Goal: Complete application form

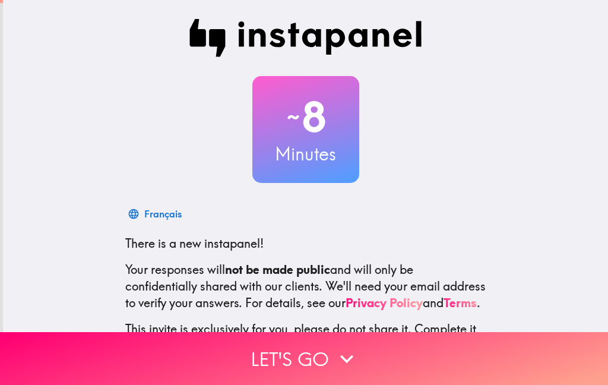
click at [353, 370] on icon "button" at bounding box center [347, 359] width 26 height 26
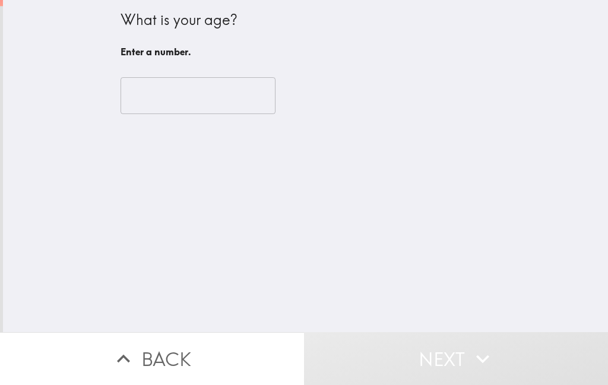
click at [164, 102] on input "number" at bounding box center [198, 95] width 155 height 37
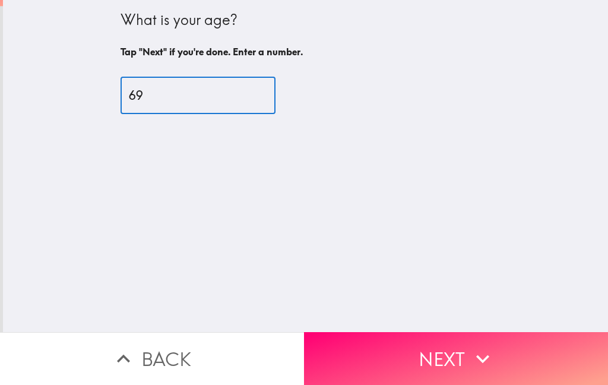
type input "69"
click at [484, 379] on button "Next" at bounding box center [456, 358] width 304 height 53
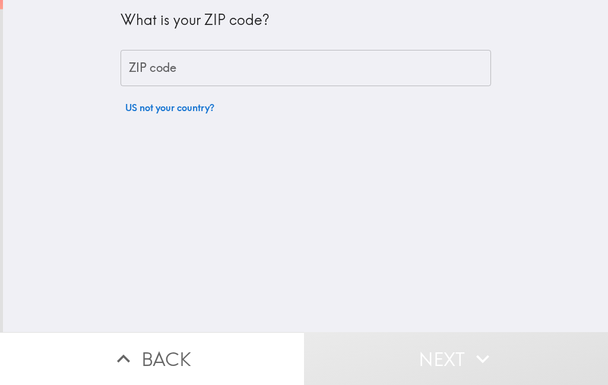
click at [176, 80] on input "ZIP code" at bounding box center [306, 68] width 370 height 37
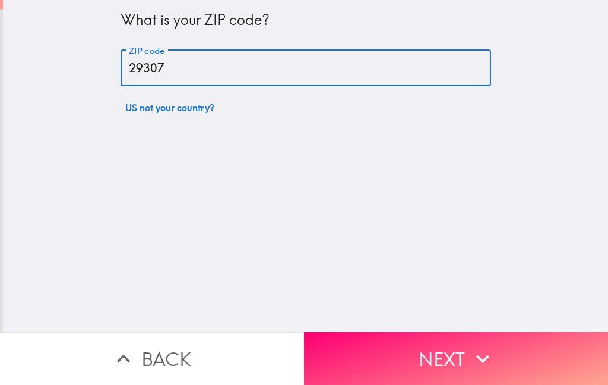
type input "29307"
click at [482, 372] on button "Next" at bounding box center [456, 358] width 304 height 53
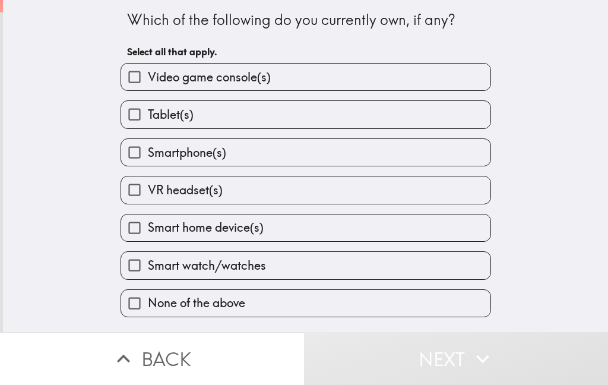
click at [139, 126] on input "Tablet(s)" at bounding box center [134, 114] width 27 height 27
checkbox input "true"
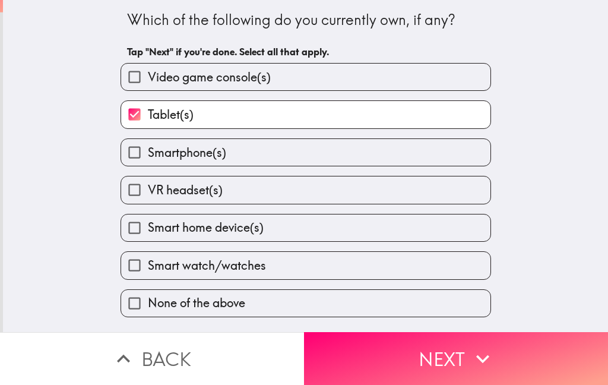
click at [140, 164] on input "Smartphone(s)" at bounding box center [134, 152] width 27 height 27
checkbox input "true"
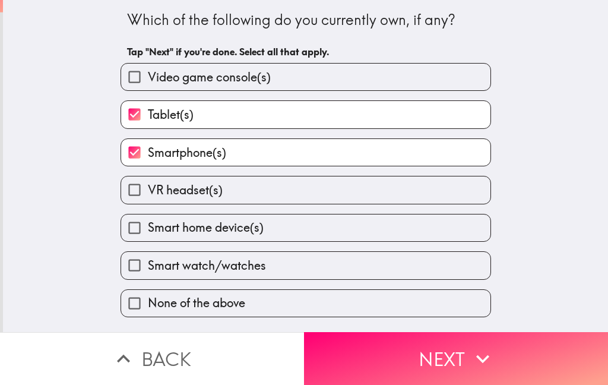
click at [468, 376] on button "Next" at bounding box center [456, 358] width 304 height 53
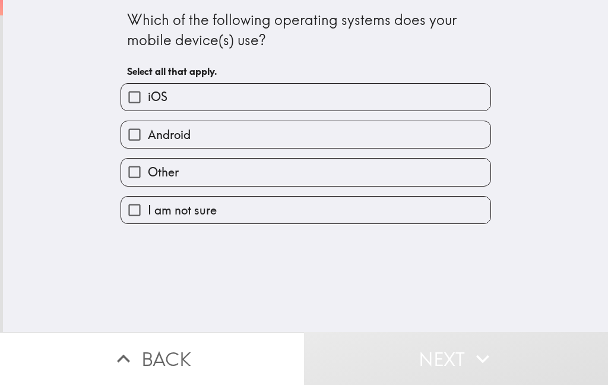
click at [137, 103] on input "iOS" at bounding box center [134, 97] width 27 height 27
checkbox input "true"
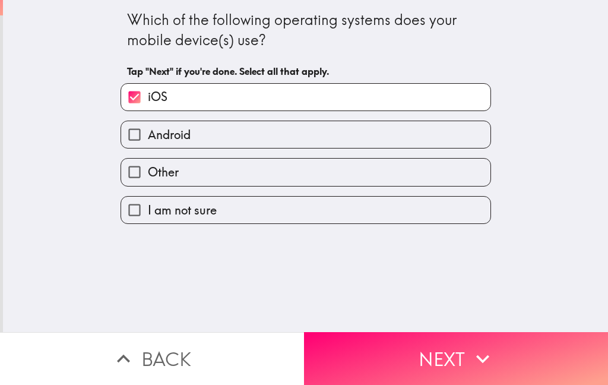
click at [437, 378] on button "Next" at bounding box center [456, 358] width 304 height 53
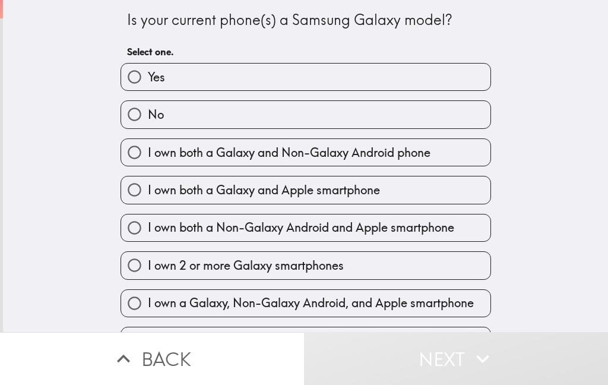
click at [135, 122] on input "No" at bounding box center [134, 114] width 27 height 27
radio input "true"
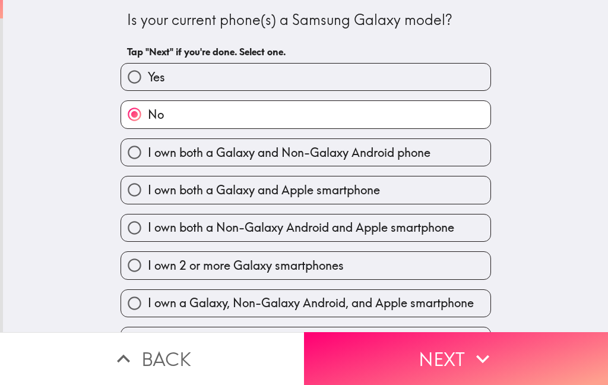
click at [442, 366] on button "Next" at bounding box center [456, 358] width 304 height 53
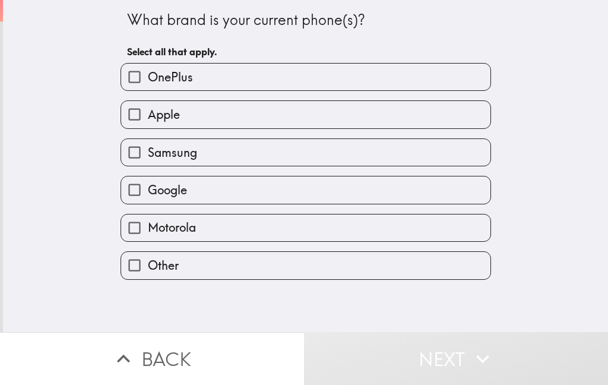
click at [140, 123] on input "Apple" at bounding box center [134, 114] width 27 height 27
checkbox input "true"
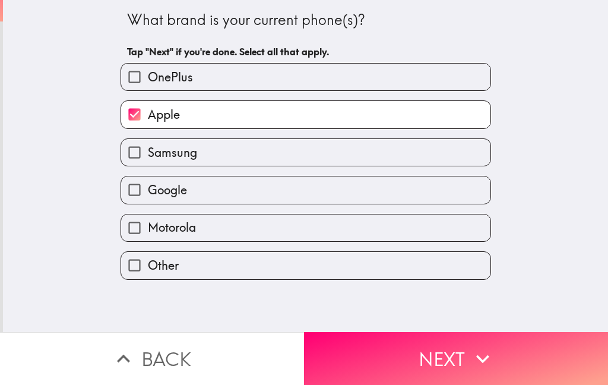
click at [467, 367] on button "Next" at bounding box center [456, 358] width 304 height 53
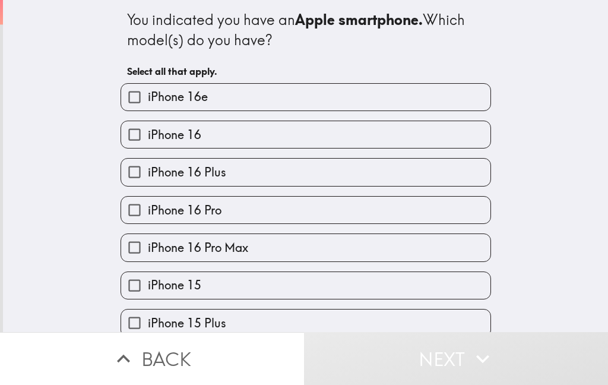
click at [144, 253] on input "iPhone 16 Pro Max" at bounding box center [134, 247] width 27 height 27
checkbox input "true"
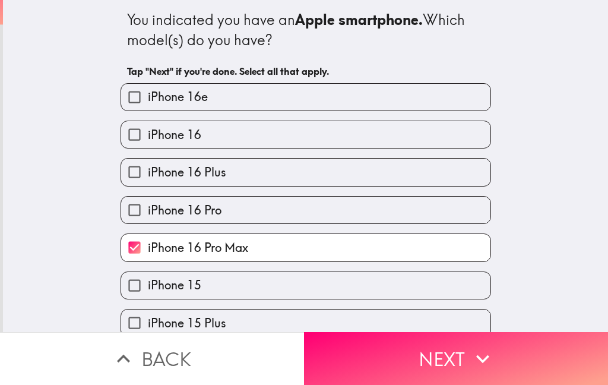
click at [483, 379] on button "Next" at bounding box center [456, 358] width 304 height 53
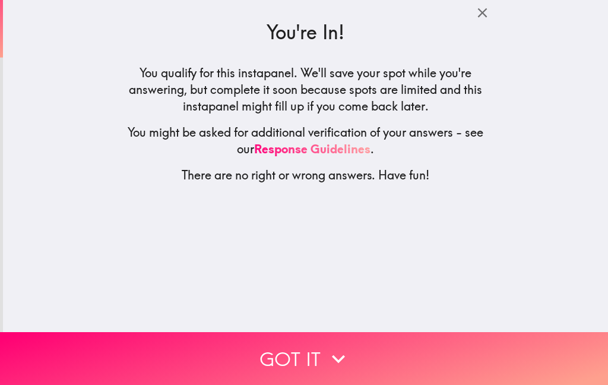
click at [348, 373] on button "Got it" at bounding box center [304, 358] width 608 height 53
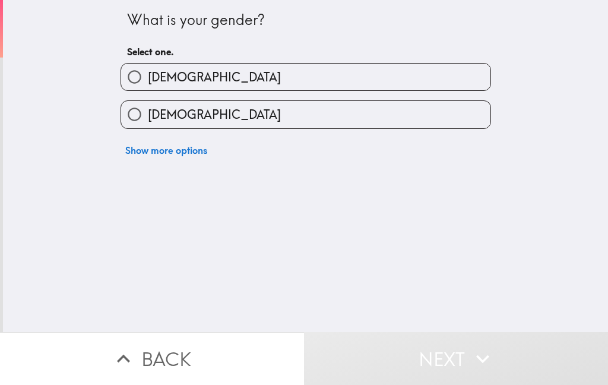
click at [139, 117] on input "[DEMOGRAPHIC_DATA]" at bounding box center [134, 114] width 27 height 27
radio input "true"
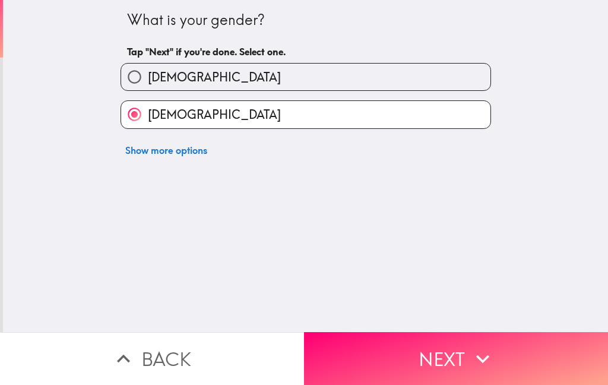
click at [429, 365] on button "Next" at bounding box center [456, 358] width 304 height 53
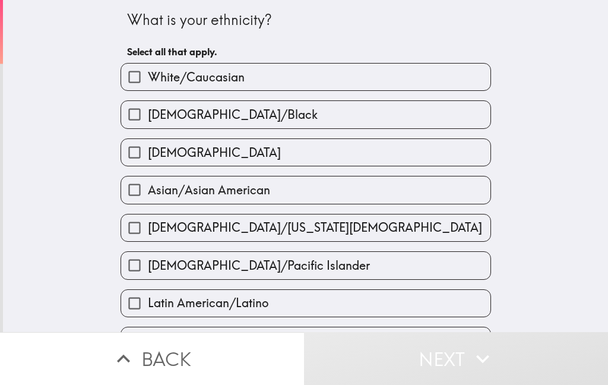
click at [141, 87] on input "White/Caucasian" at bounding box center [134, 77] width 27 height 27
checkbox input "true"
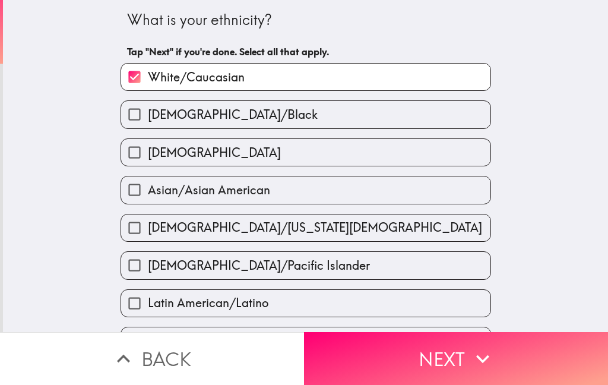
click at [446, 364] on button "Next" at bounding box center [456, 358] width 304 height 53
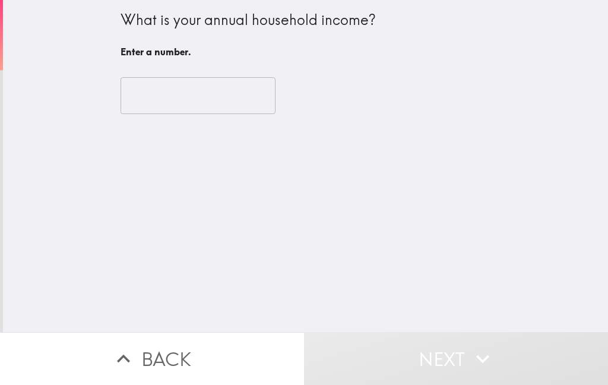
click at [155, 106] on input "number" at bounding box center [198, 95] width 155 height 37
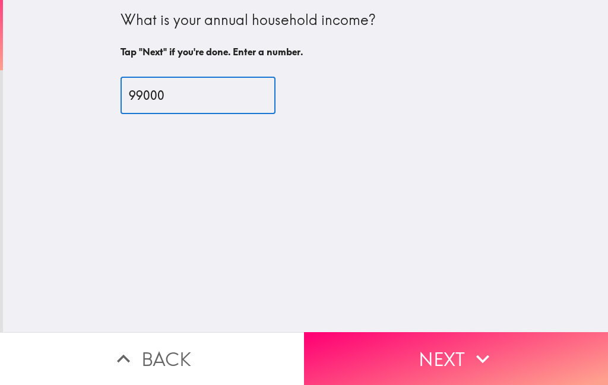
type input "99000"
click at [505, 374] on button "Next" at bounding box center [456, 358] width 304 height 53
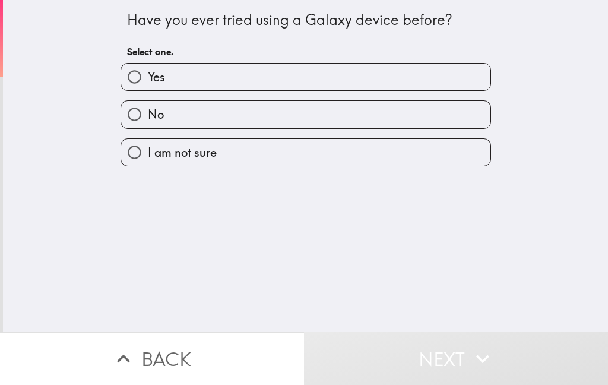
click at [138, 122] on input "No" at bounding box center [134, 114] width 27 height 27
radio input "true"
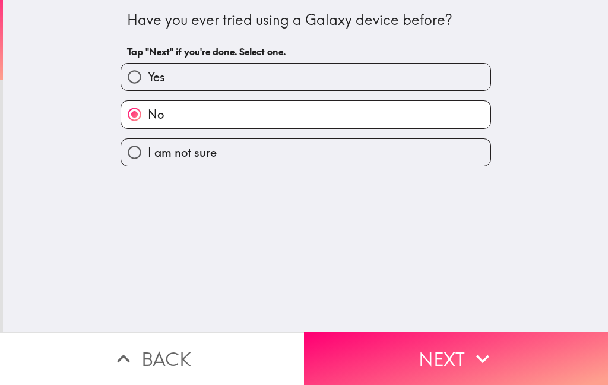
click at [495, 363] on icon "button" at bounding box center [483, 359] width 26 height 26
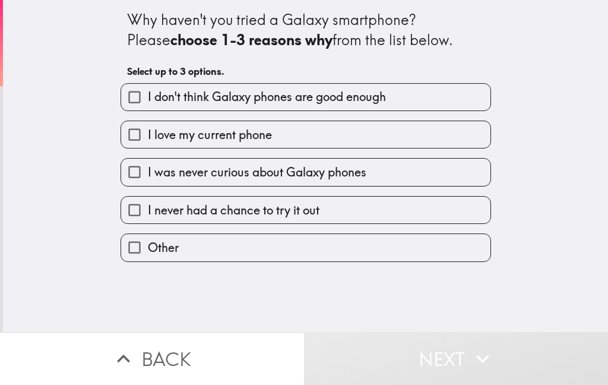
click at [144, 221] on input "I never had a chance to try it out" at bounding box center [134, 209] width 27 height 27
checkbox input "true"
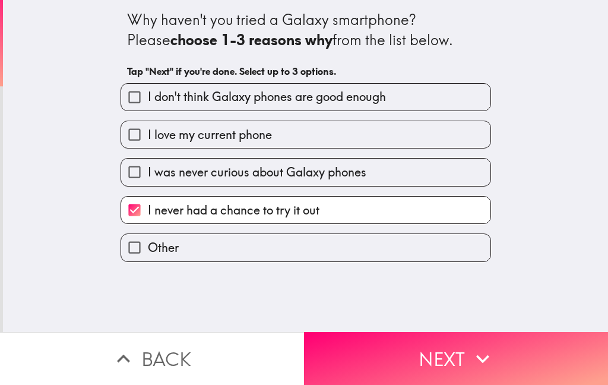
click at [487, 374] on button "Next" at bounding box center [456, 358] width 304 height 53
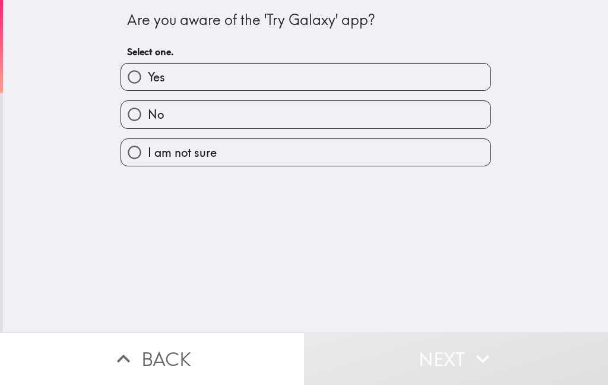
click at [138, 127] on input "No" at bounding box center [134, 114] width 27 height 27
radio input "true"
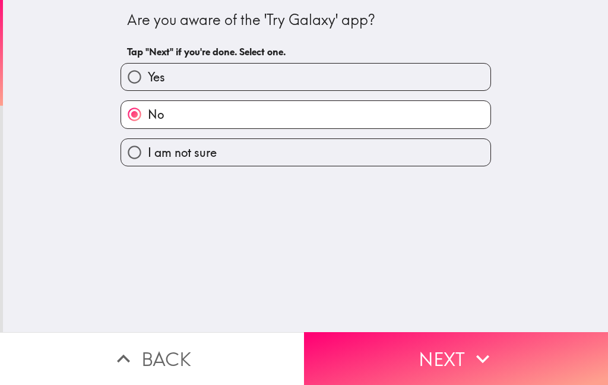
click at [483, 373] on button "Next" at bounding box center [456, 358] width 304 height 53
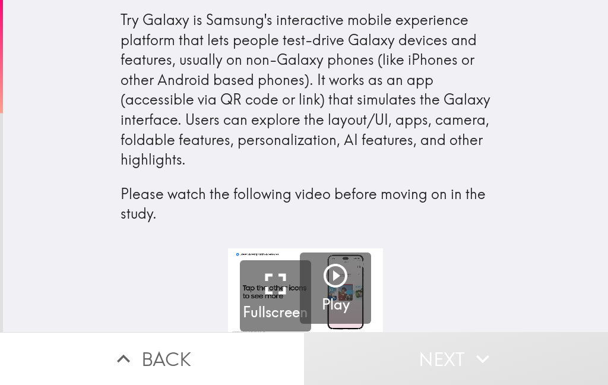
click at [337, 285] on icon "button" at bounding box center [335, 275] width 28 height 28
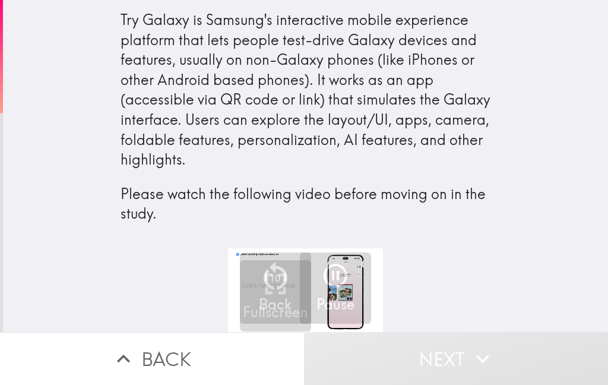
click at [480, 366] on icon "button" at bounding box center [483, 359] width 26 height 26
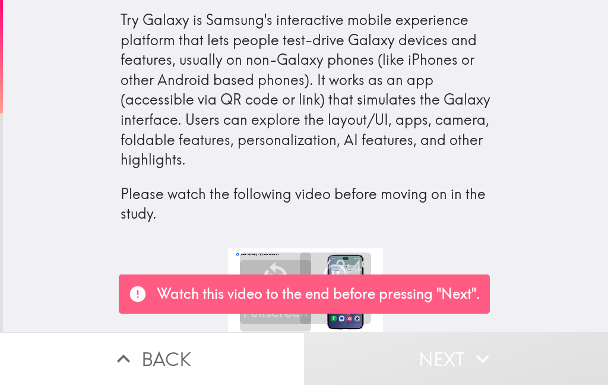
click at [548, 288] on div "1:24 / 2:49 Fullscreen 10 Back Pause" at bounding box center [305, 290] width 605 height 84
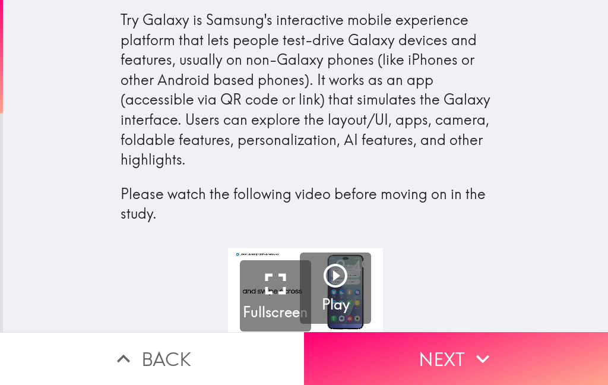
click at [474, 373] on button "Next" at bounding box center [456, 358] width 304 height 53
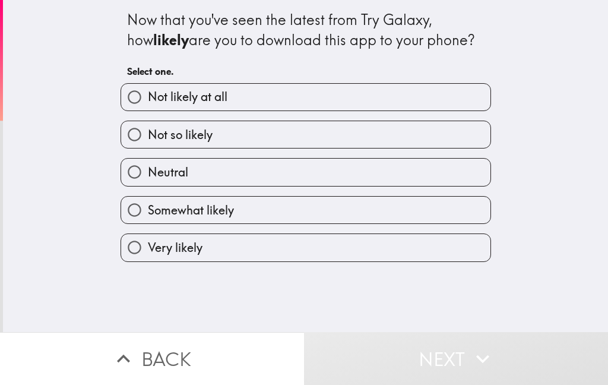
click at [142, 217] on input "Somewhat likely" at bounding box center [134, 209] width 27 height 27
radio input "true"
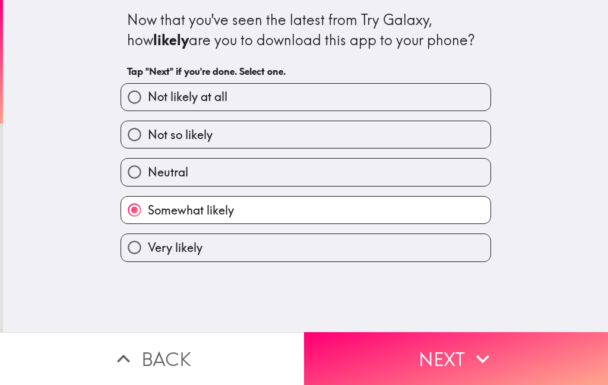
click at [497, 364] on button "Next" at bounding box center [456, 358] width 304 height 53
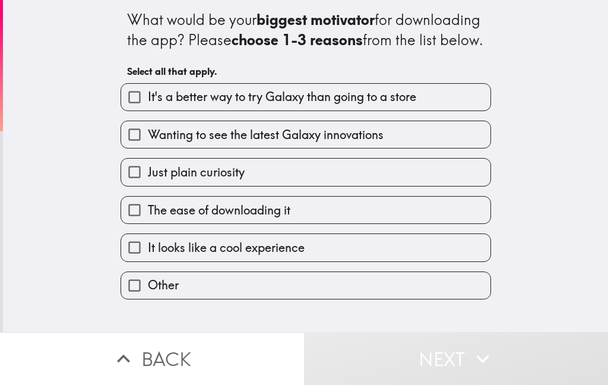
click at [139, 148] on input "Wanting to see the latest Galaxy innovations" at bounding box center [134, 134] width 27 height 27
checkbox input "true"
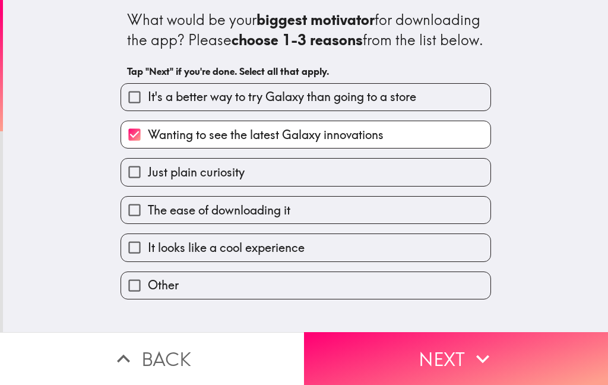
click at [495, 357] on icon "button" at bounding box center [483, 359] width 26 height 26
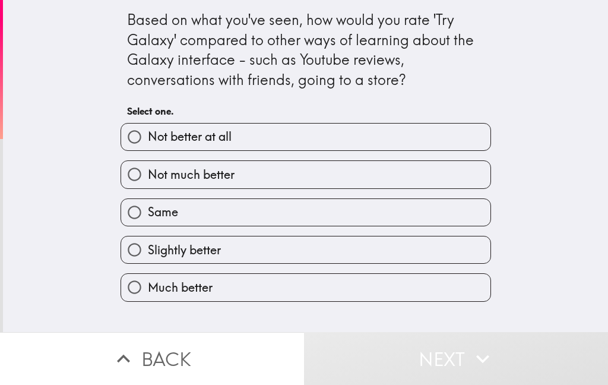
click at [140, 259] on input "Slightly better" at bounding box center [134, 249] width 27 height 27
radio input "true"
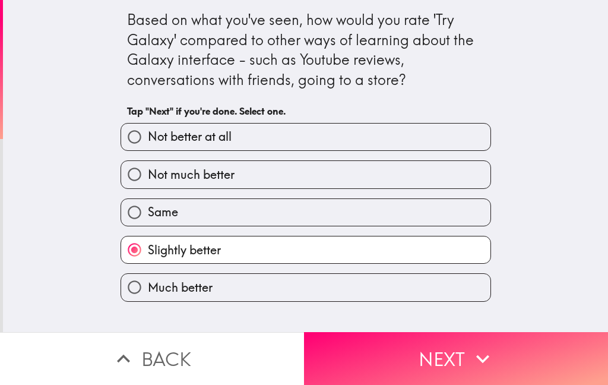
click at [480, 356] on icon "button" at bounding box center [483, 359] width 26 height 26
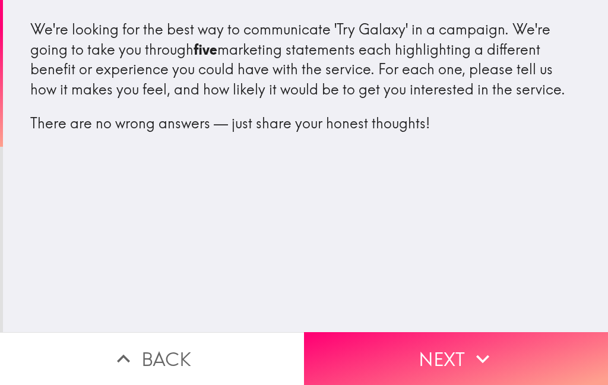
click at [467, 364] on button "Next" at bounding box center [456, 358] width 304 height 53
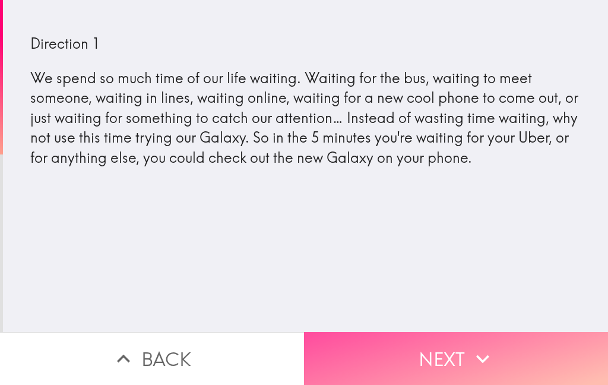
click at [474, 364] on icon "button" at bounding box center [483, 359] width 26 height 26
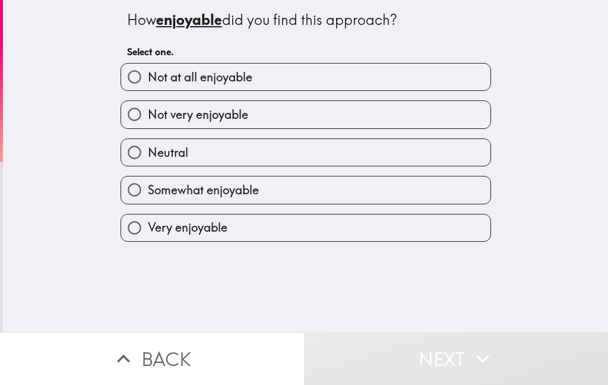
click at [141, 200] on input "Somewhat enjoyable" at bounding box center [134, 189] width 27 height 27
radio input "true"
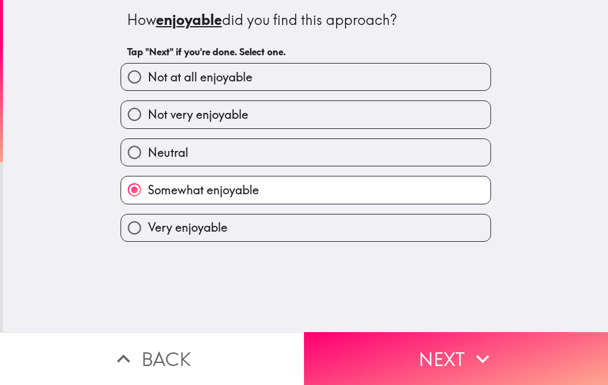
click at [468, 364] on button "Next" at bounding box center [456, 358] width 304 height 53
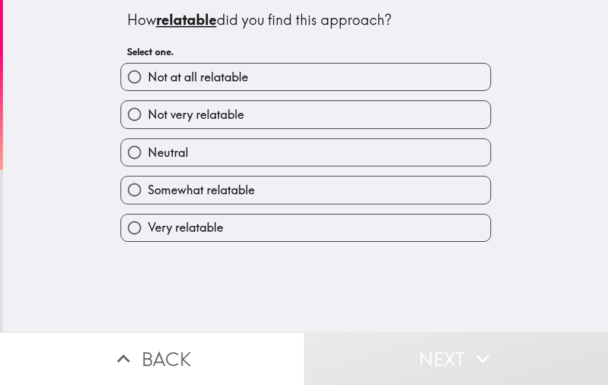
click at [138, 198] on input "Somewhat relatable" at bounding box center [134, 189] width 27 height 27
radio input "true"
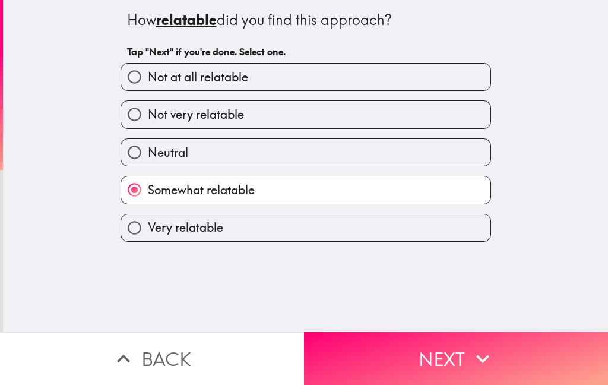
click at [470, 364] on icon "button" at bounding box center [483, 359] width 26 height 26
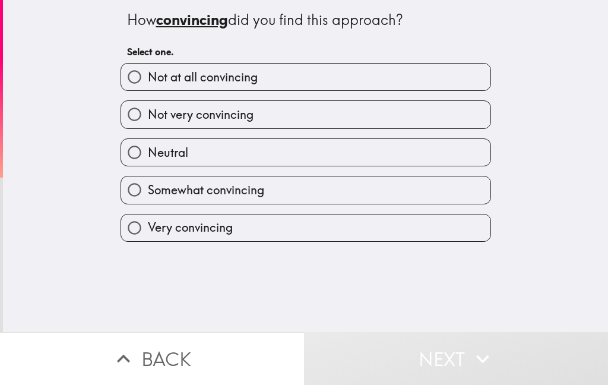
click at [145, 197] on input "Somewhat convincing" at bounding box center [134, 189] width 27 height 27
radio input "true"
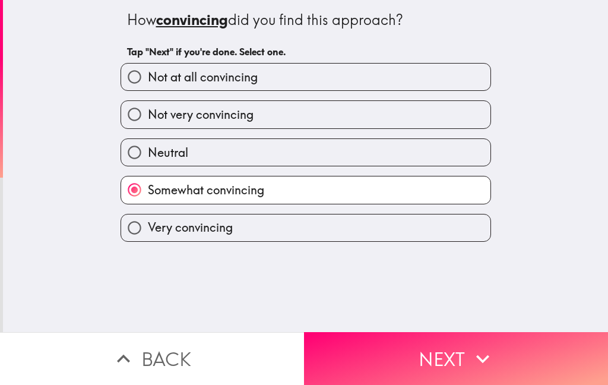
click at [457, 367] on button "Next" at bounding box center [456, 358] width 304 height 53
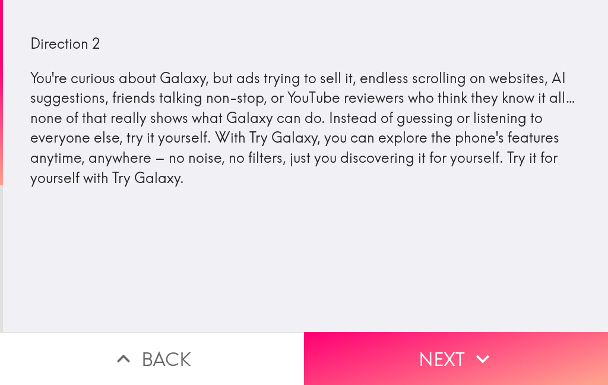
click at [473, 367] on icon "button" at bounding box center [483, 359] width 26 height 26
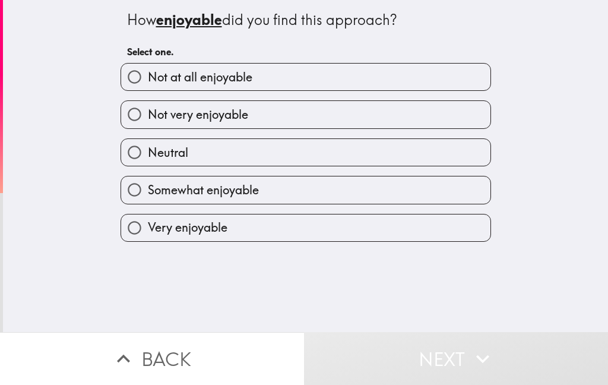
click at [144, 235] on input "Very enjoyable" at bounding box center [134, 227] width 27 height 27
radio input "true"
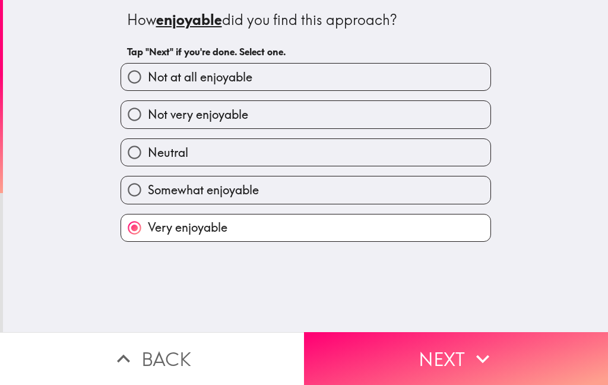
click at [458, 366] on button "Next" at bounding box center [456, 358] width 304 height 53
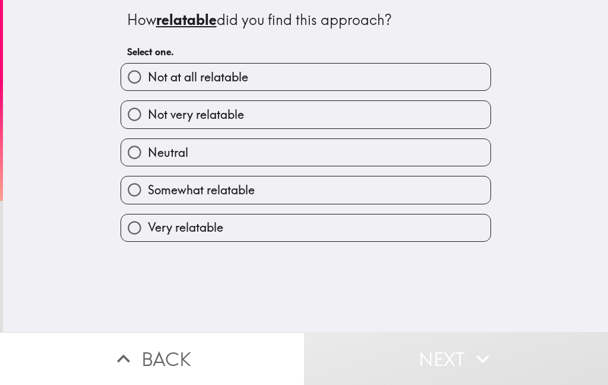
click at [131, 233] on input "Very relatable" at bounding box center [134, 227] width 27 height 27
radio input "true"
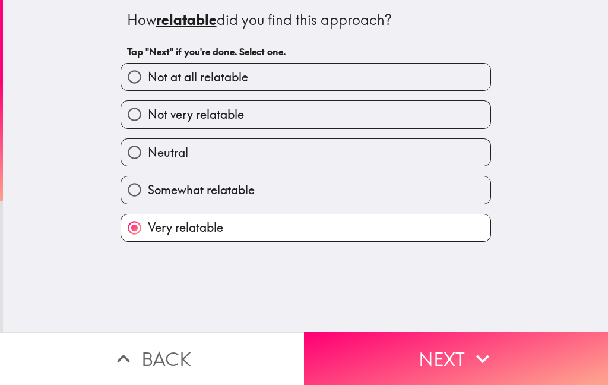
click at [421, 367] on button "Next" at bounding box center [456, 358] width 304 height 53
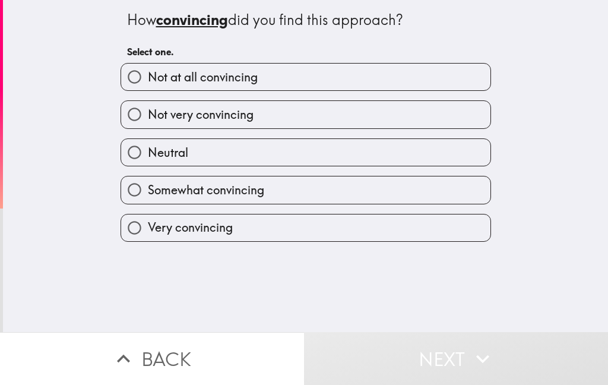
click at [142, 237] on input "Very convincing" at bounding box center [134, 227] width 27 height 27
radio input "true"
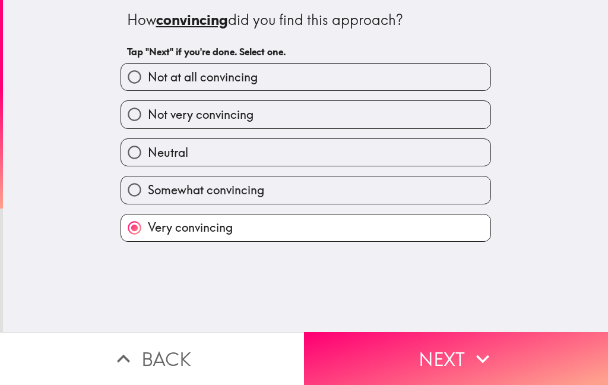
click at [436, 368] on button "Next" at bounding box center [456, 358] width 304 height 53
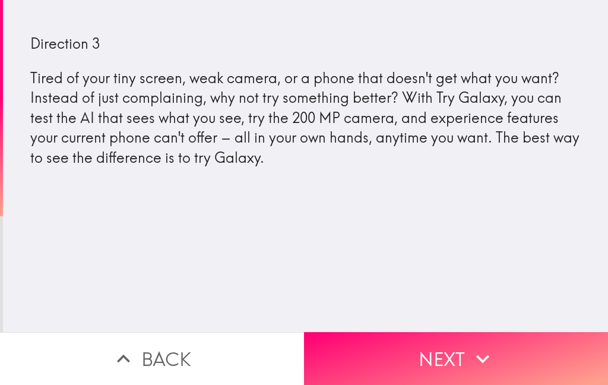
click at [467, 364] on button "Next" at bounding box center [456, 358] width 304 height 53
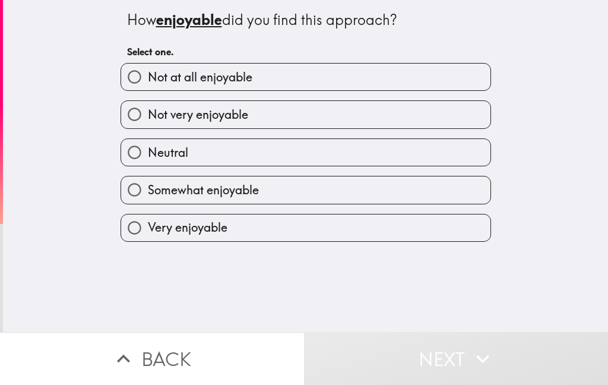
click at [135, 194] on input "Somewhat enjoyable" at bounding box center [134, 189] width 27 height 27
radio input "true"
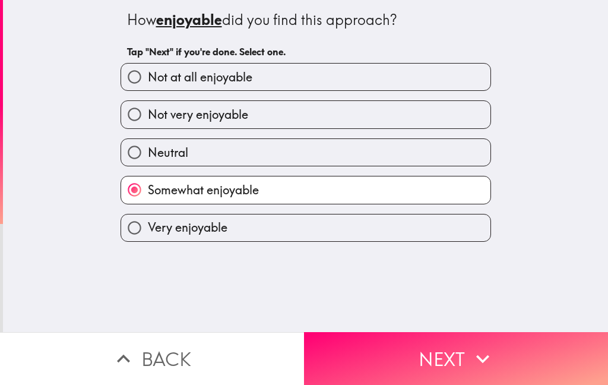
click at [409, 369] on button "Next" at bounding box center [456, 358] width 304 height 53
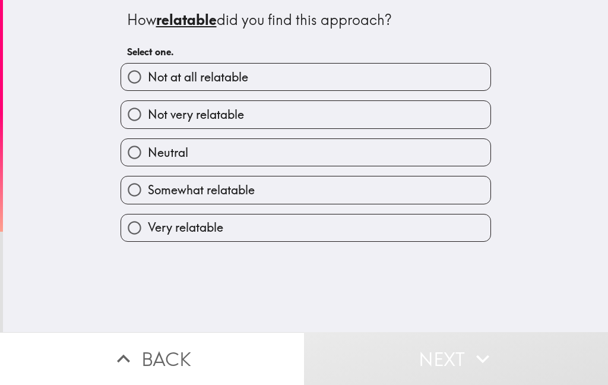
click at [135, 198] on input "Somewhat relatable" at bounding box center [134, 189] width 27 height 27
radio input "true"
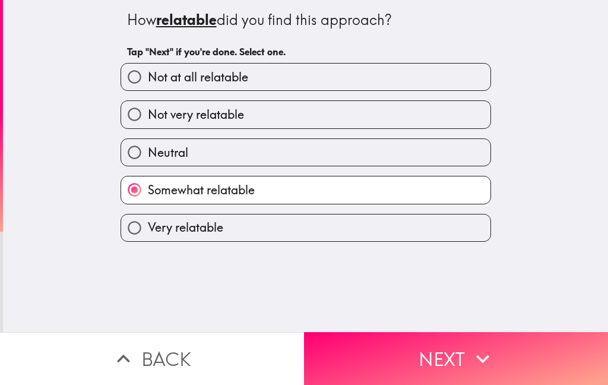
click at [417, 367] on button "Next" at bounding box center [456, 358] width 304 height 53
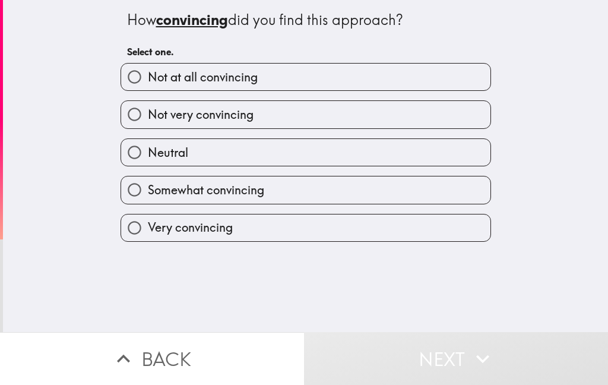
click at [134, 199] on input "Somewhat convincing" at bounding box center [134, 189] width 27 height 27
radio input "true"
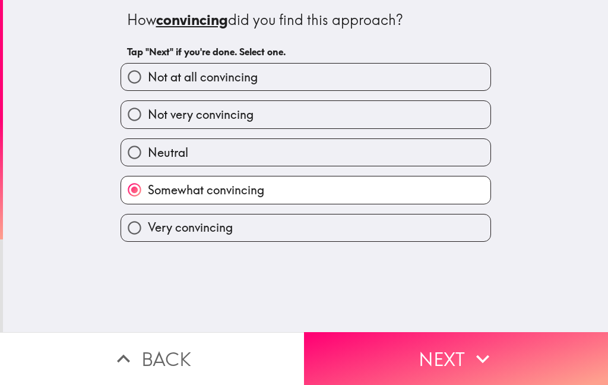
click at [397, 364] on button "Next" at bounding box center [456, 358] width 304 height 53
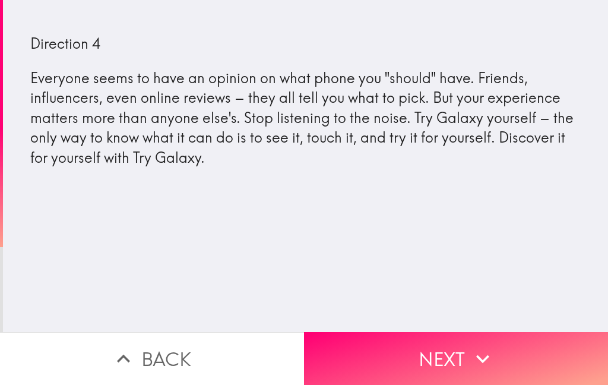
click at [489, 363] on icon "button" at bounding box center [483, 359] width 26 height 26
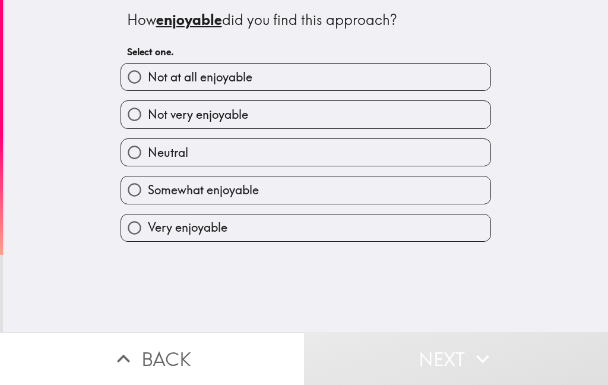
click at [133, 201] on input "Somewhat enjoyable" at bounding box center [134, 189] width 27 height 27
radio input "true"
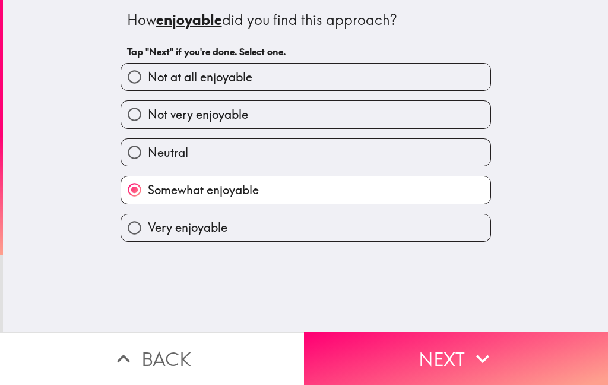
click at [448, 364] on button "Next" at bounding box center [456, 358] width 304 height 53
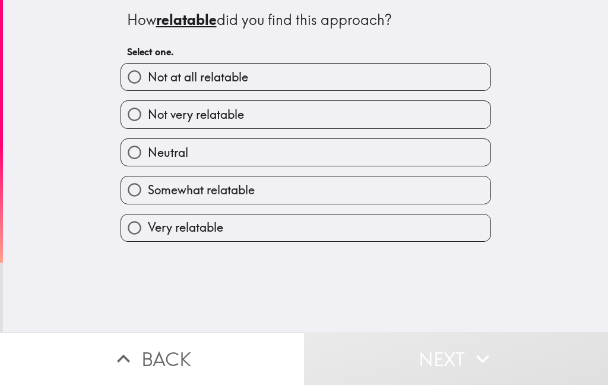
click at [143, 199] on input "Somewhat relatable" at bounding box center [134, 189] width 27 height 27
radio input "true"
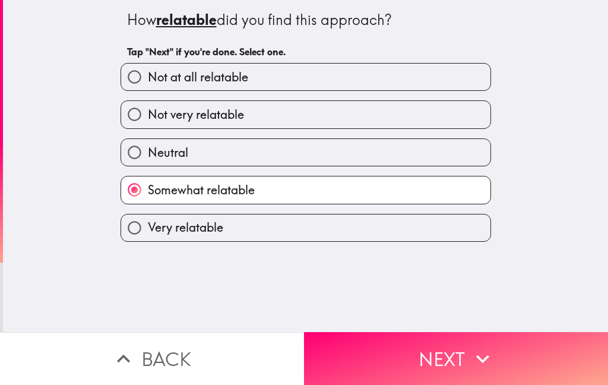
click at [425, 364] on button "Next" at bounding box center [456, 358] width 304 height 53
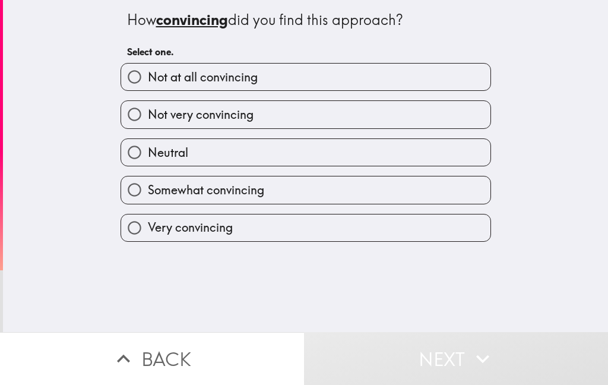
click at [140, 198] on input "Somewhat convincing" at bounding box center [134, 189] width 27 height 27
radio input "true"
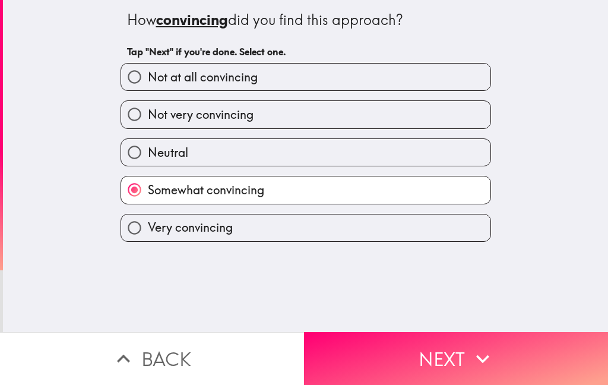
click at [433, 364] on button "Next" at bounding box center [456, 358] width 304 height 53
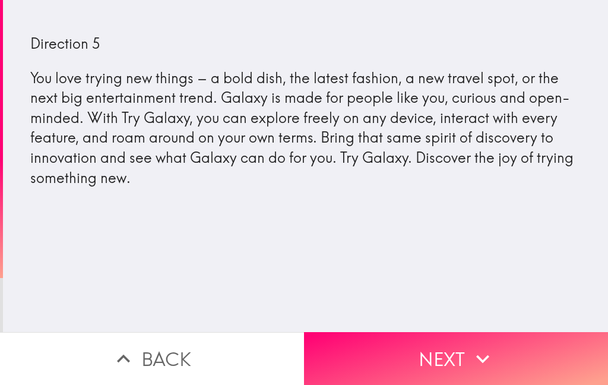
click at [476, 373] on button "Next" at bounding box center [456, 358] width 304 height 53
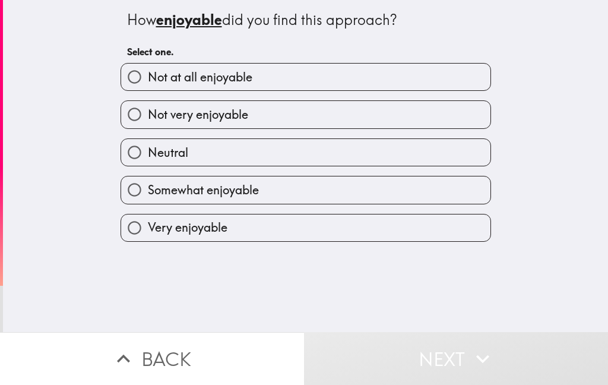
click at [141, 240] on input "Very enjoyable" at bounding box center [134, 227] width 27 height 27
radio input "true"
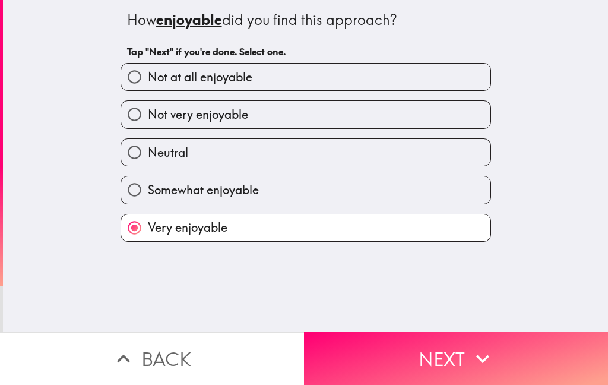
click at [461, 363] on button "Next" at bounding box center [456, 358] width 304 height 53
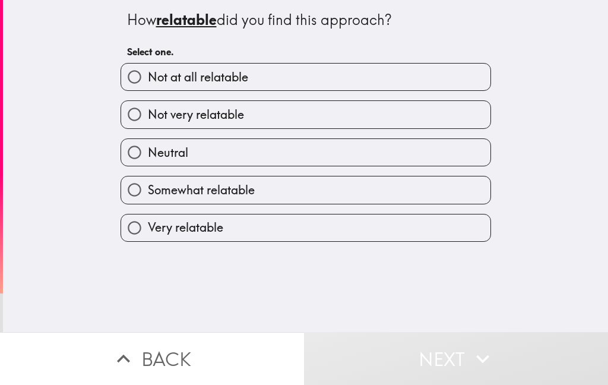
click at [137, 241] on input "Very relatable" at bounding box center [134, 227] width 27 height 27
radio input "true"
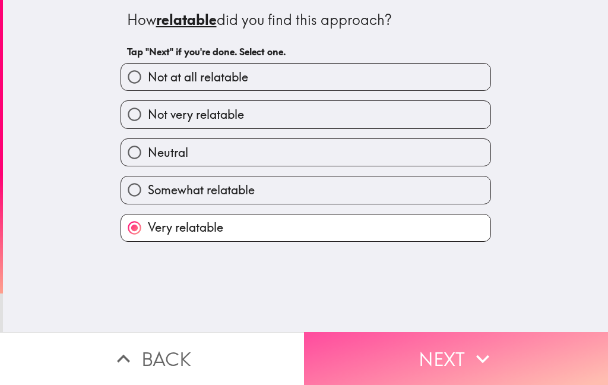
click at [441, 360] on button "Next" at bounding box center [456, 358] width 304 height 53
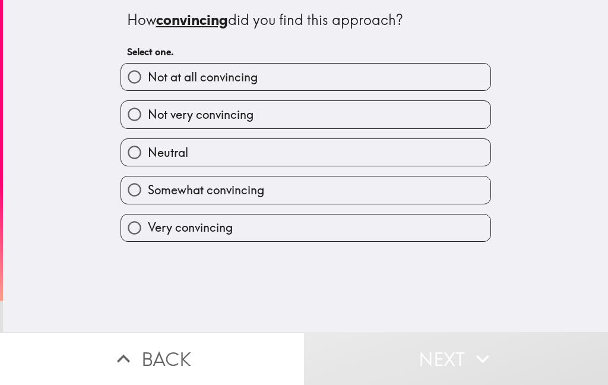
click at [140, 239] on input "Very convincing" at bounding box center [134, 227] width 27 height 27
radio input "true"
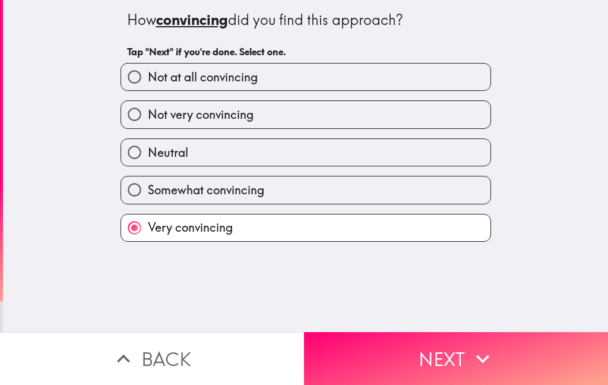
click at [434, 363] on button "Next" at bounding box center [456, 358] width 304 height 53
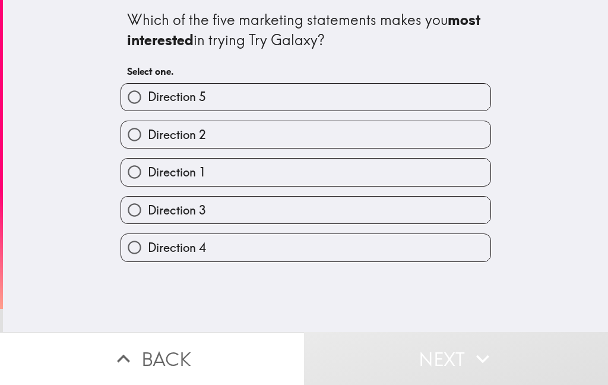
click at [138, 255] on input "Direction 4" at bounding box center [134, 247] width 27 height 27
radio input "true"
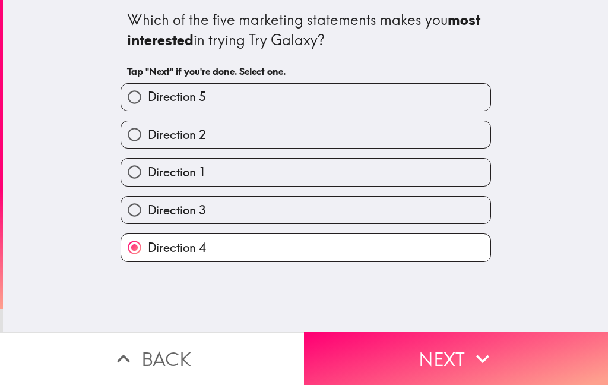
click at [440, 363] on button "Next" at bounding box center [456, 358] width 304 height 53
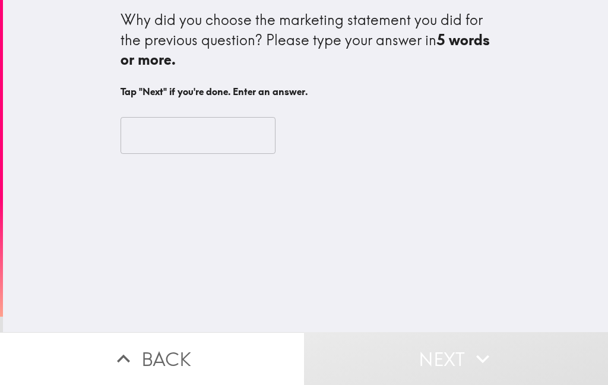
click at [148, 138] on input "text" at bounding box center [198, 135] width 155 height 37
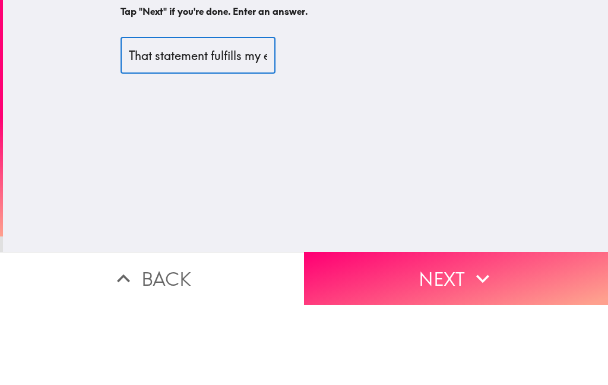
click at [187, 117] on input "That statement fulfills my emotions and sizez how I relate" at bounding box center [198, 135] width 155 height 37
click at [180, 117] on input "That statement fulfills my emotions and sizez how I relate" at bounding box center [198, 135] width 155 height 37
click at [265, 117] on input "That statement fulfills my emotions and sizes up how I relate" at bounding box center [198, 135] width 155 height 37
click at [257, 117] on input "That statement fulfills my emotions and sizes up how I relate" at bounding box center [198, 135] width 155 height 37
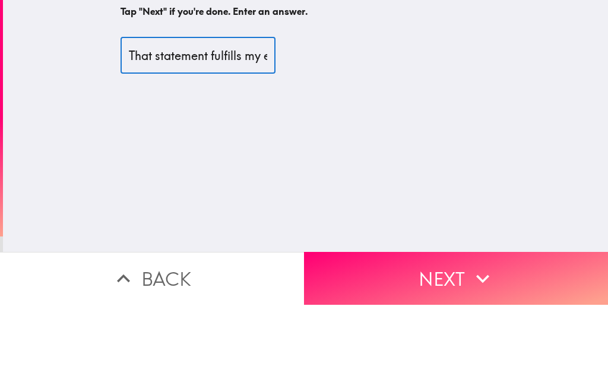
click at [265, 117] on input "That statement fulfills my emotions and sizes up how I I relate" at bounding box center [198, 135] width 155 height 37
click at [264, 117] on input "That statement fulfills my emotions and sizes up how I I relate" at bounding box center [198, 135] width 155 height 37
click at [261, 117] on input "That statement fulfills my emotions and sizes up how I I relate" at bounding box center [198, 135] width 155 height 37
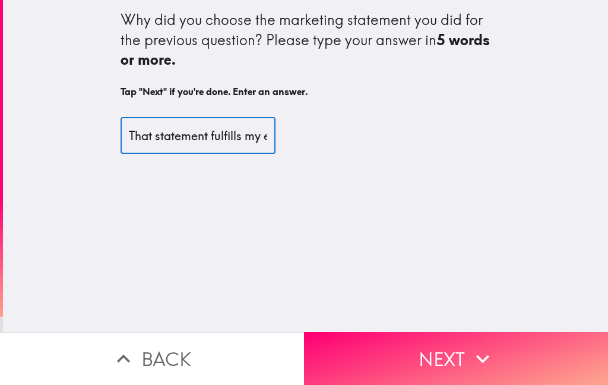
type input "That statement fulfills my emotions and sizes up how I I relate to current even…"
click at [483, 366] on icon "button" at bounding box center [483, 359] width 26 height 26
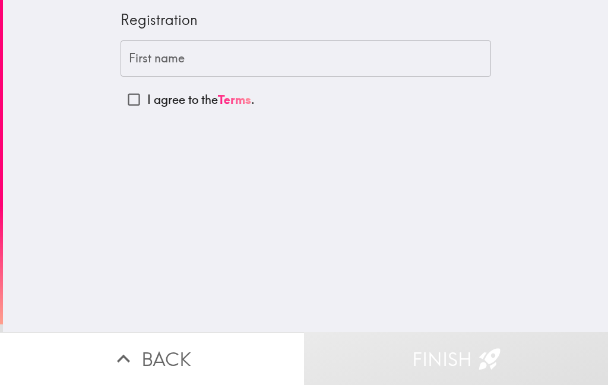
click at [169, 66] on input "First name" at bounding box center [306, 58] width 370 height 37
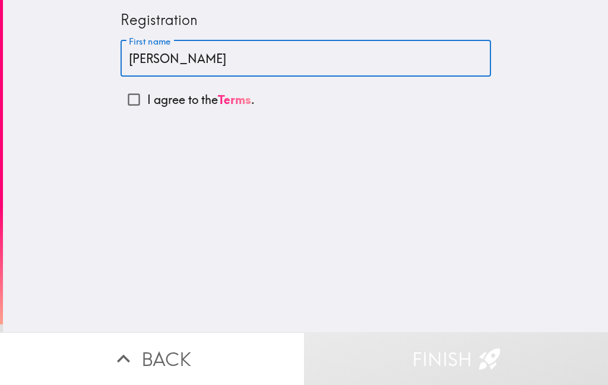
type input "[PERSON_NAME]"
click at [135, 104] on input "I agree to the Terms ." at bounding box center [134, 99] width 27 height 27
checkbox input "true"
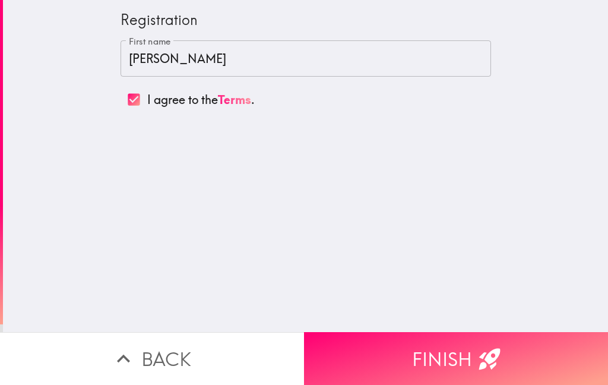
click at [520, 373] on button "Finish" at bounding box center [456, 358] width 304 height 53
